Goal: Find specific page/section: Find specific page/section

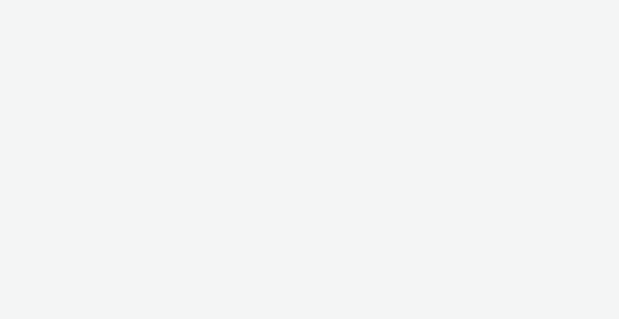
select select "2fc77e36-bb93-4aa3-9dff-dcb08e02eac6"
select select "2405a9d4-3350-4458-8d06-44f78962fa76"
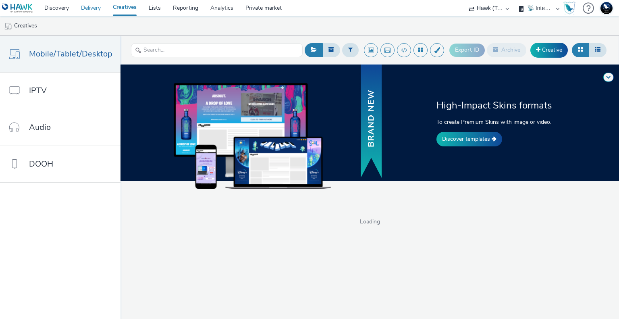
click at [88, 3] on link "Delivery" at bounding box center [91, 8] width 32 height 16
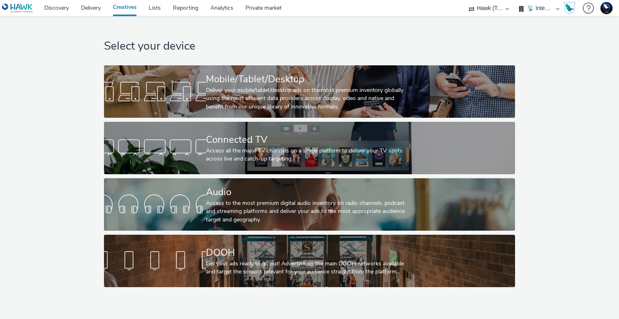
select select "2fc77e36-bb93-4aa3-9dff-dcb08e02eac6"
select select "2405a9d4-3350-4458-8d06-44f78962fa76"
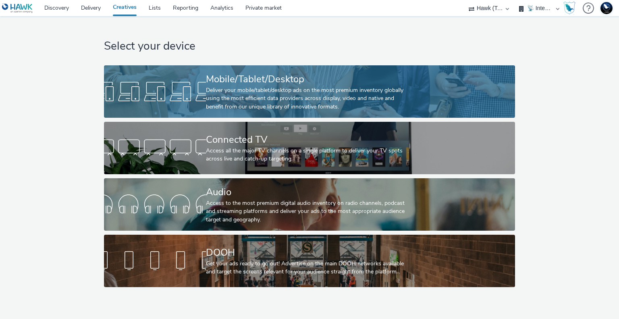
click at [285, 73] on div "Mobile/Tablet/Desktop" at bounding box center [308, 79] width 204 height 14
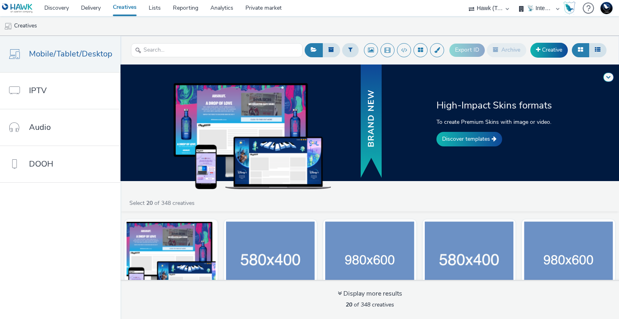
click at [401, 22] on ul "Creatives" at bounding box center [309, 25] width 619 height 19
